Goal: Task Accomplishment & Management: Manage account settings

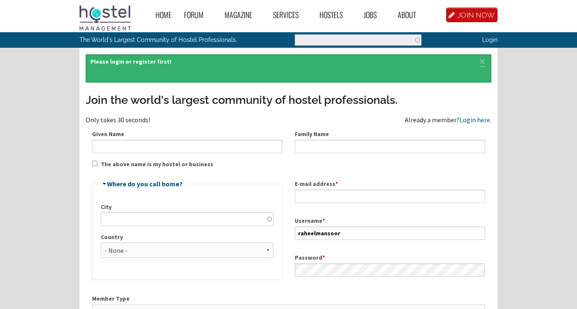
click at [477, 118] on link "Login here." at bounding box center [475, 119] width 32 height 8
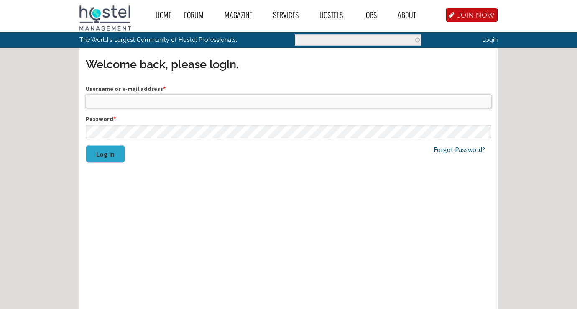
type input "raheelmansoor"
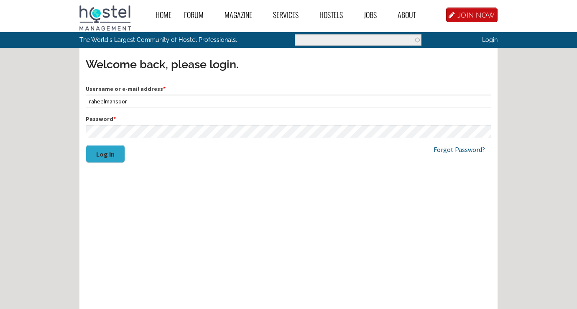
click at [110, 156] on button "Log in" at bounding box center [105, 154] width 39 height 18
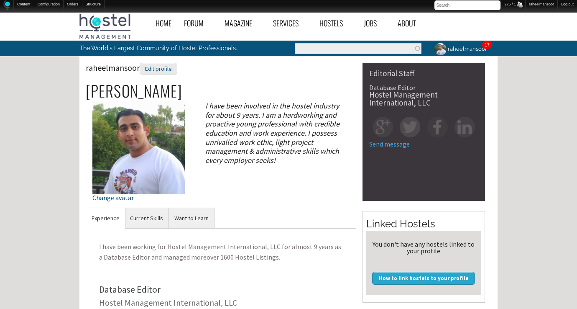
drag, startPoint x: 238, startPoint y: 169, endPoint x: 249, endPoint y: 154, distance: 18.8
click at [238, 169] on div "raheelmansoor Edit profile Raheel Mansoor Change avatar I have been involved in…" at bounding box center [221, 135] width 270 height 145
click at [462, 50] on link "raheelmansoor" at bounding box center [460, 49] width 64 height 16
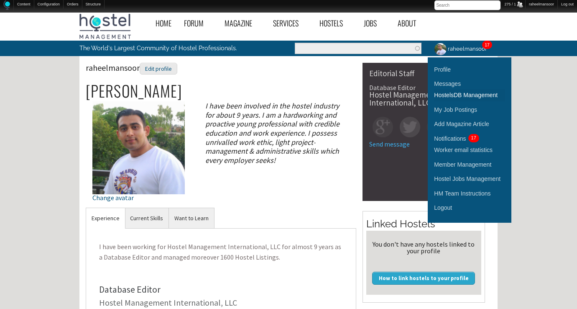
click at [468, 94] on link "HostelsDB Management" at bounding box center [469, 95] width 71 height 12
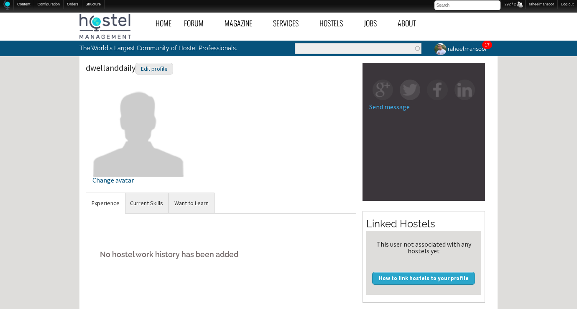
click at [286, 152] on div "dwellanddaily Edit profile Change avatar" at bounding box center [221, 126] width 270 height 127
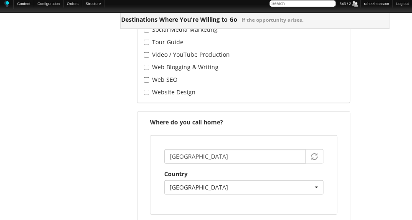
scroll to position [1338, 0]
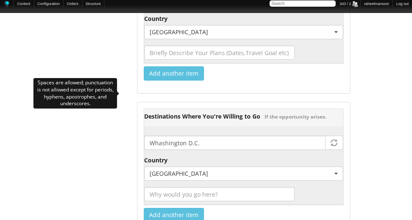
drag, startPoint x: 174, startPoint y: 94, endPoint x: 237, endPoint y: 90, distance: 62.4
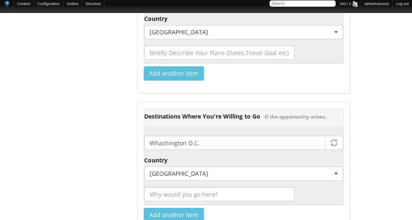
type input "tobiacarsenzuola"
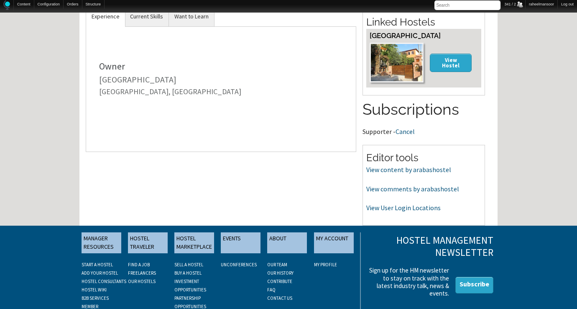
scroll to position [253, 0]
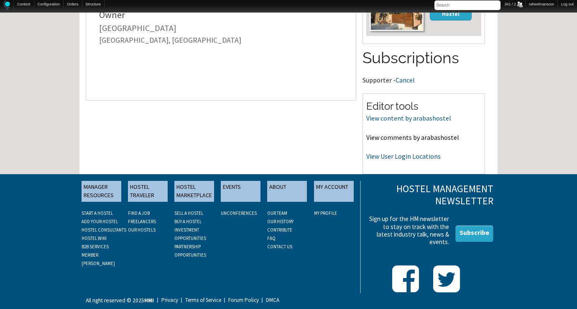
click at [403, 138] on link "View comments by arabashostel" at bounding box center [412, 137] width 93 height 8
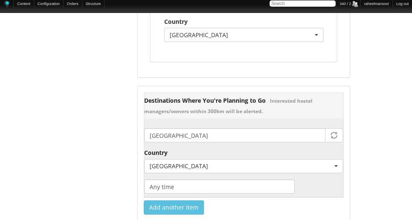
scroll to position [1338, 0]
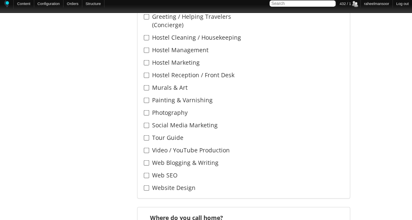
scroll to position [1338, 0]
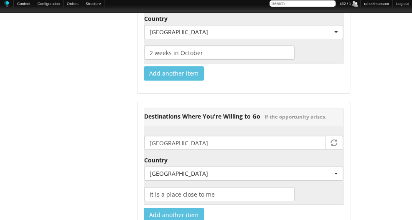
type input "JaimeStewart"
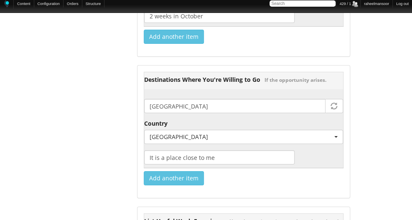
scroll to position [1309, 0]
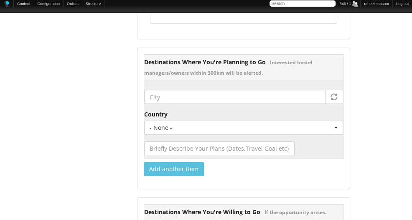
scroll to position [1338, 0]
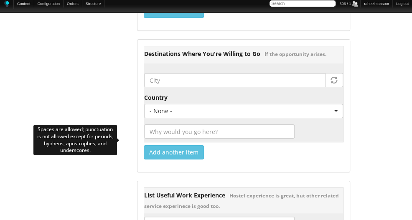
scroll to position [1395, 0]
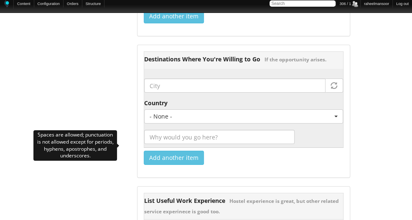
drag, startPoint x: 171, startPoint y: 145, endPoint x: 218, endPoint y: 146, distance: 46.4
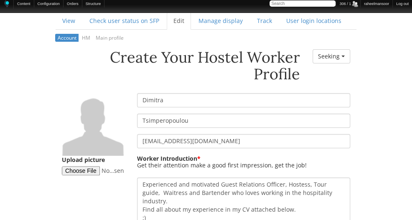
scroll to position [95, 0]
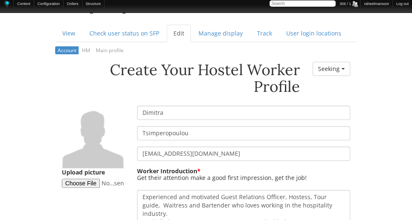
drag, startPoint x: 156, startPoint y: 101, endPoint x: 93, endPoint y: 98, distance: 62.8
click at [93, 62] on div "Create Your Hostel Worker Profile Worker Resume Status - None - Currently Worki…" at bounding box center [206, 62] width 301 height 0
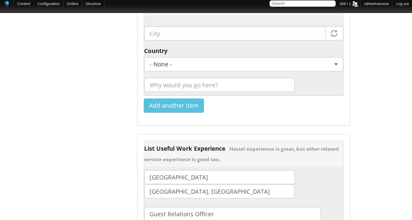
scroll to position [1490, 0]
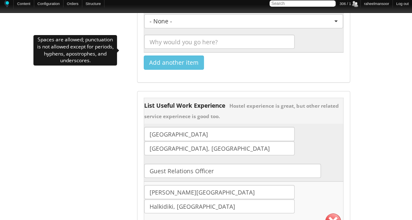
drag, startPoint x: 196, startPoint y: 51, endPoint x: 97, endPoint y: 49, distance: 98.7
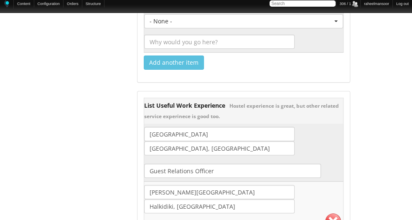
paste input "Dimitra"
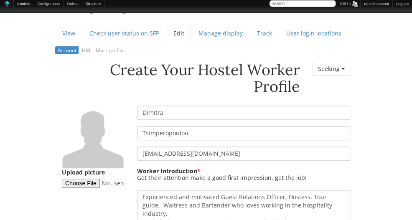
scroll to position [95, 0]
drag, startPoint x: 178, startPoint y: 121, endPoint x: 99, endPoint y: 121, distance: 79.4
click at [99, 62] on div "Create Your Hostel Worker Profile Worker Resume Status - None - Currently Worki…" at bounding box center [206, 62] width 301 height 0
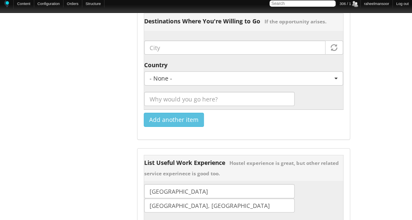
scroll to position [1433, 0]
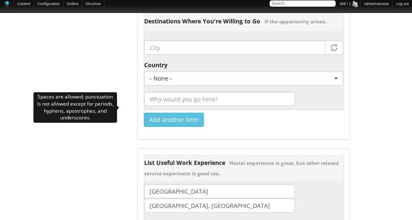
drag, startPoint x: 162, startPoint y: 109, endPoint x: 84, endPoint y: 109, distance: 78.2
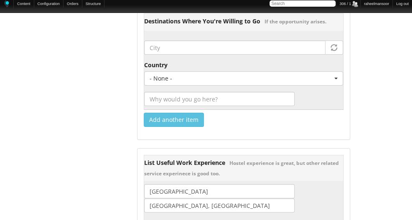
paste input "Tsimperopoulou"
type input "Tsimperopoulou"
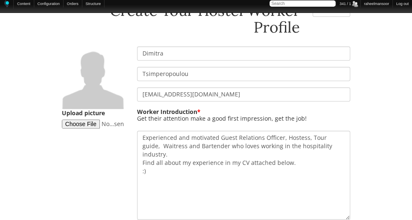
scroll to position [191, 0]
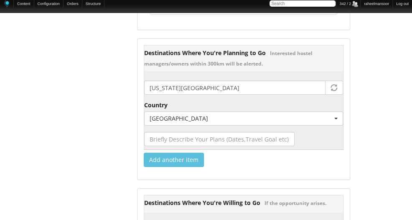
scroll to position [1338, 0]
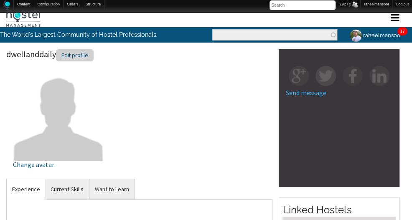
click at [75, 51] on div "Edit profile" at bounding box center [75, 55] width 38 height 12
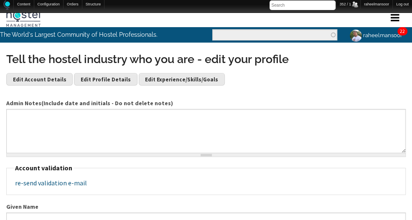
click at [130, 14] on section at bounding box center [69, 17] width 138 height 19
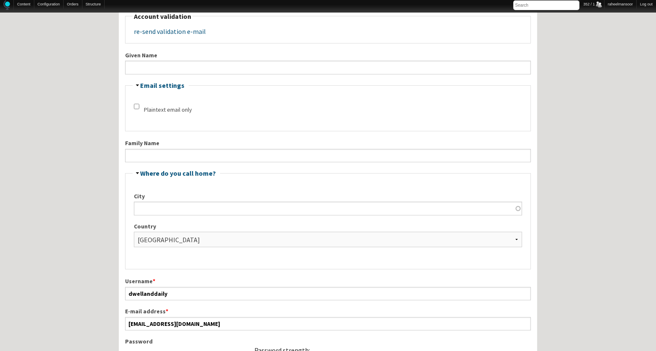
scroll to position [134, 0]
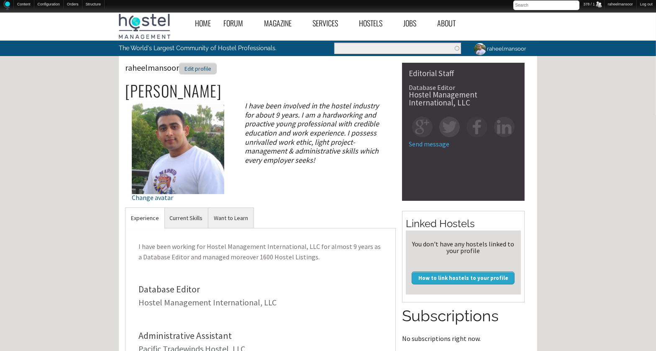
click at [208, 70] on div "Edit profile" at bounding box center [198, 69] width 38 height 12
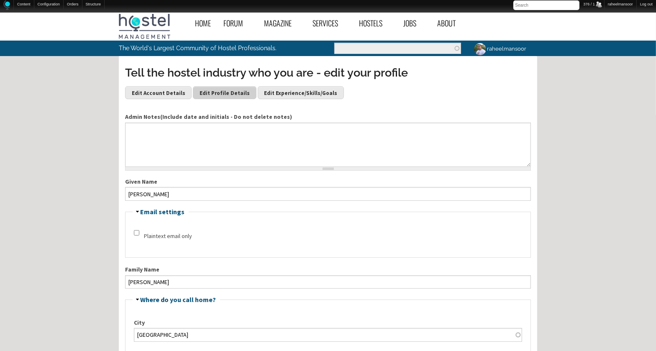
click at [200, 95] on link "Edit Profile Details" at bounding box center [224, 92] width 63 height 13
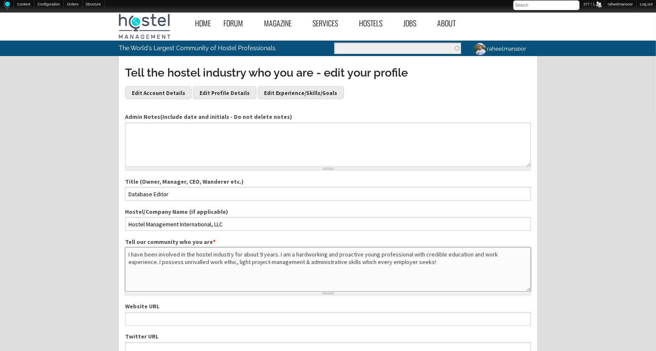
click at [256, 254] on textarea "I have been involved in the hostel industry for about 9 years. I am a hardworki…" at bounding box center [328, 269] width 406 height 44
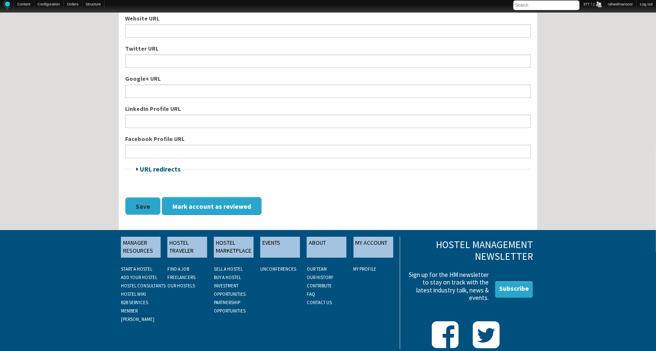
scroll to position [298, 0]
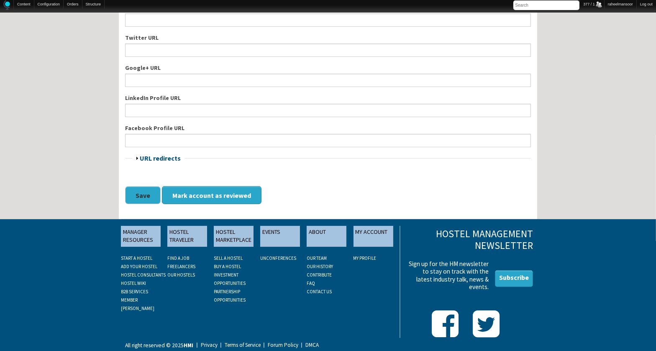
type textarea "I have been involved in the hostel industry for about 11 years. I am a hardwork…"
click at [145, 194] on button "Save" at bounding box center [143, 195] width 36 height 18
